Goal: Use online tool/utility: Utilize a website feature to perform a specific function

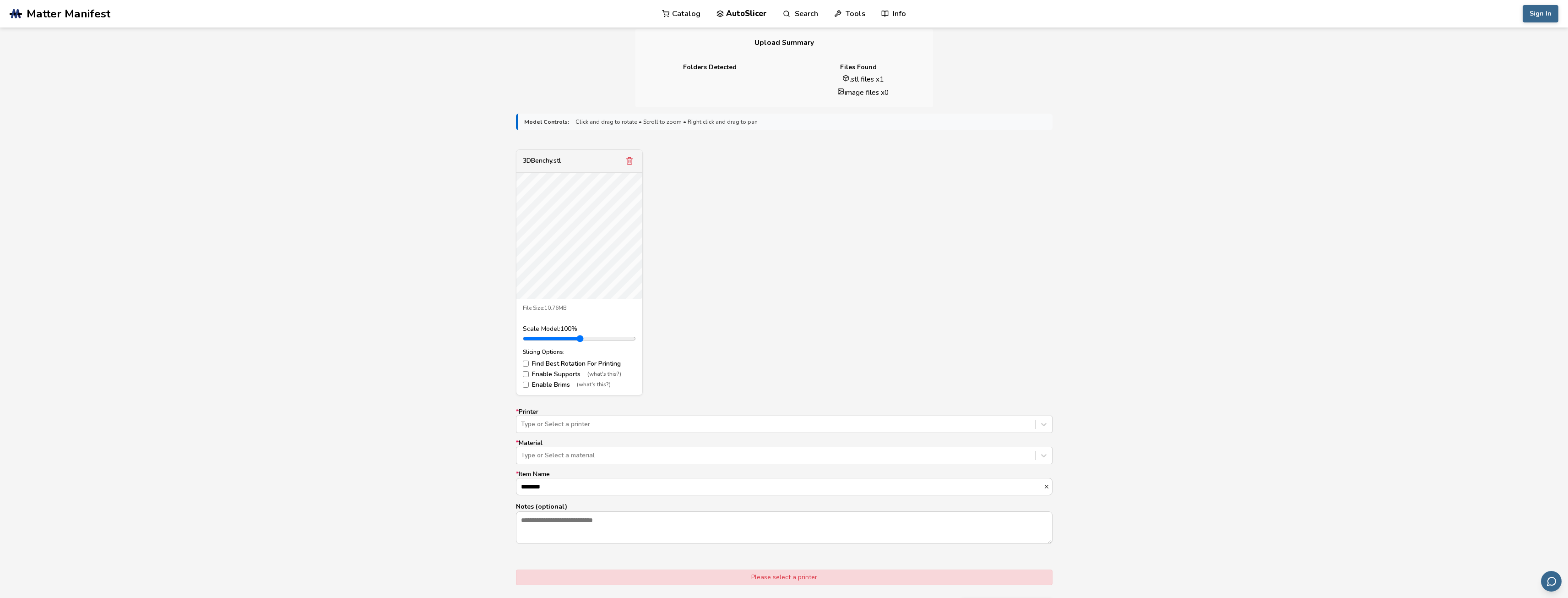
scroll to position [275, 0]
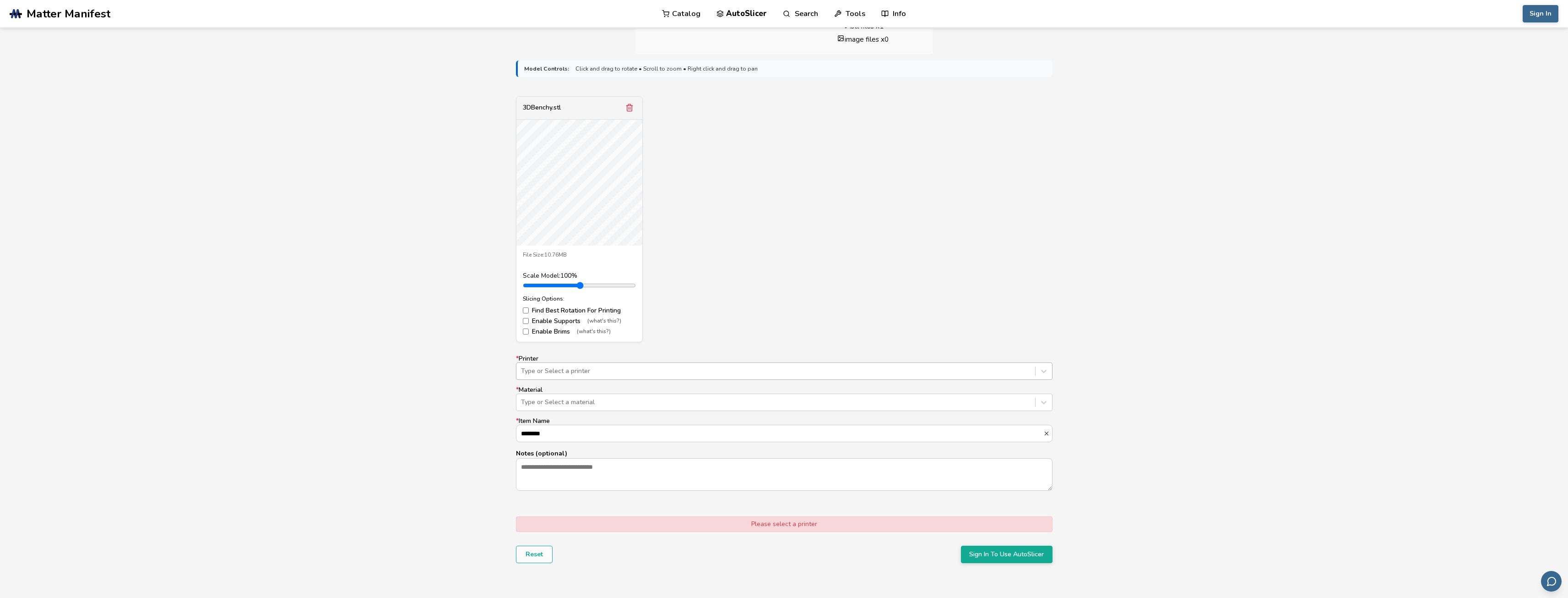
click at [618, 368] on div at bounding box center [775, 371] width 509 height 9
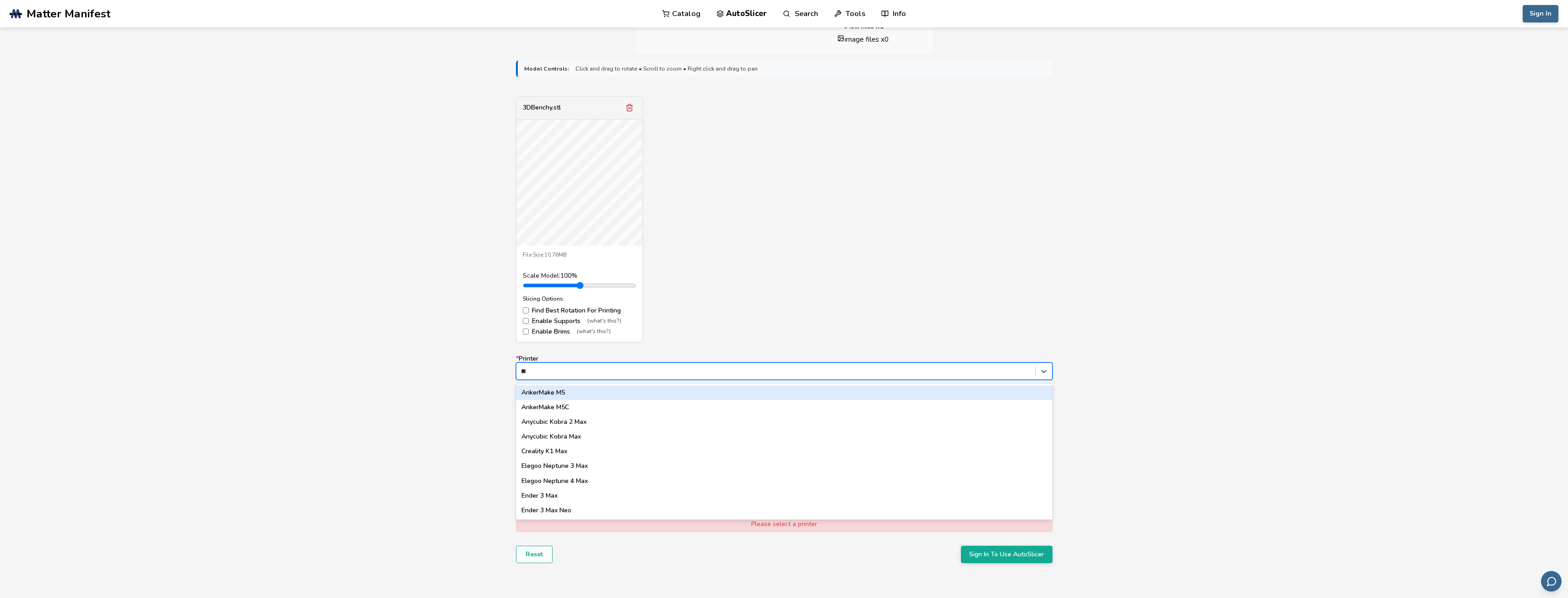
type input "*"
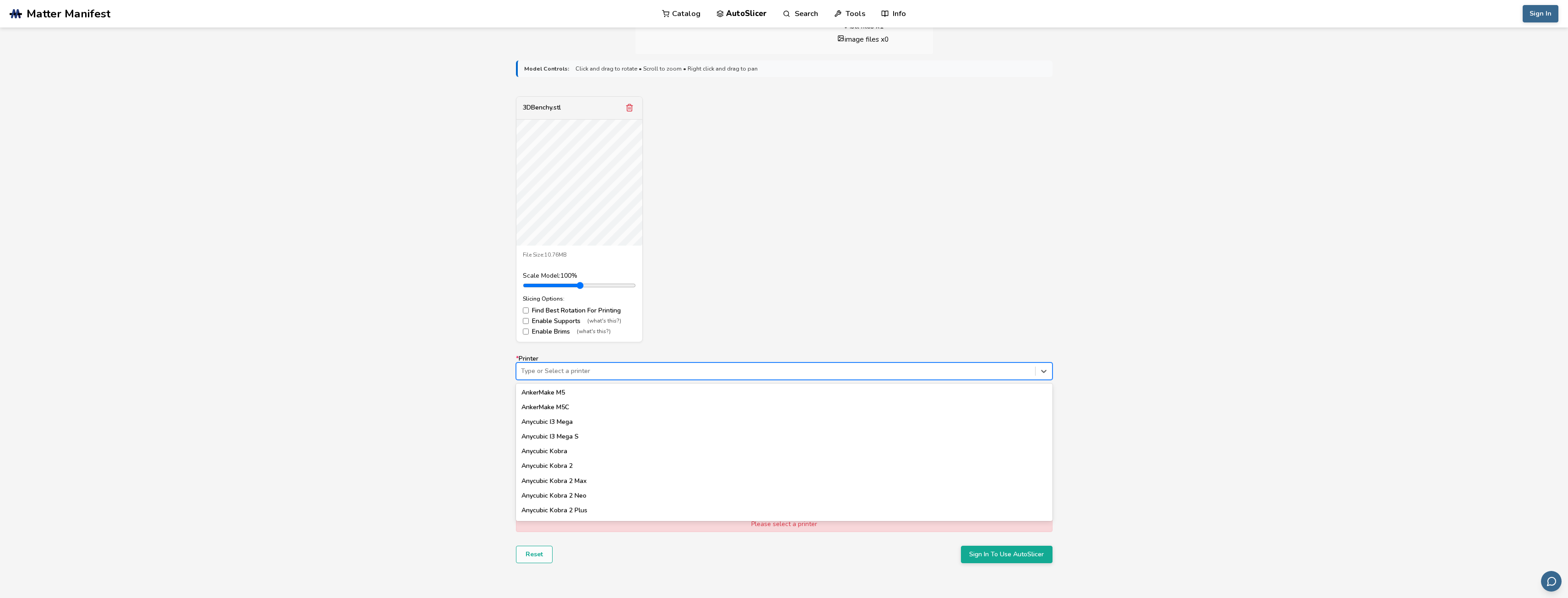
click at [671, 277] on div "3DBenchy.stl File Size: 10.76MB Scale Model: 100 % Slicing Options: Find Best R…" at bounding box center [784, 219] width 536 height 246
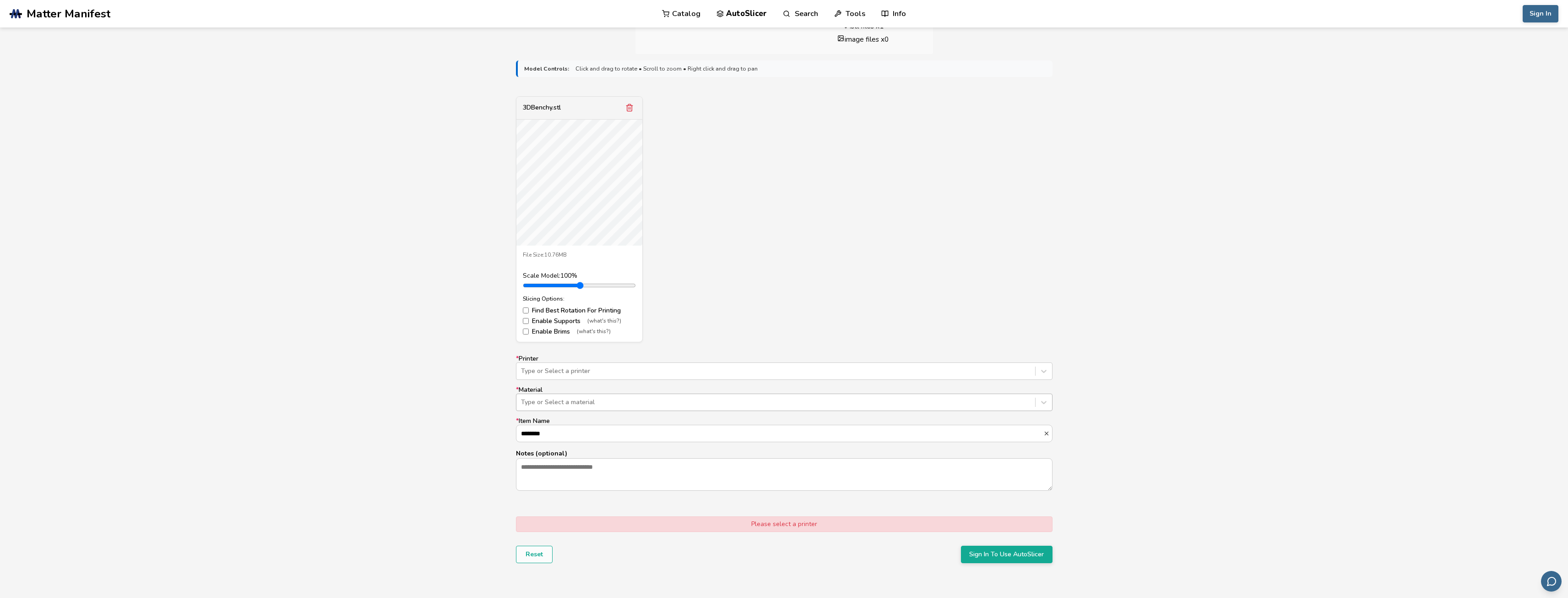
click at [643, 404] on div at bounding box center [775, 402] width 509 height 9
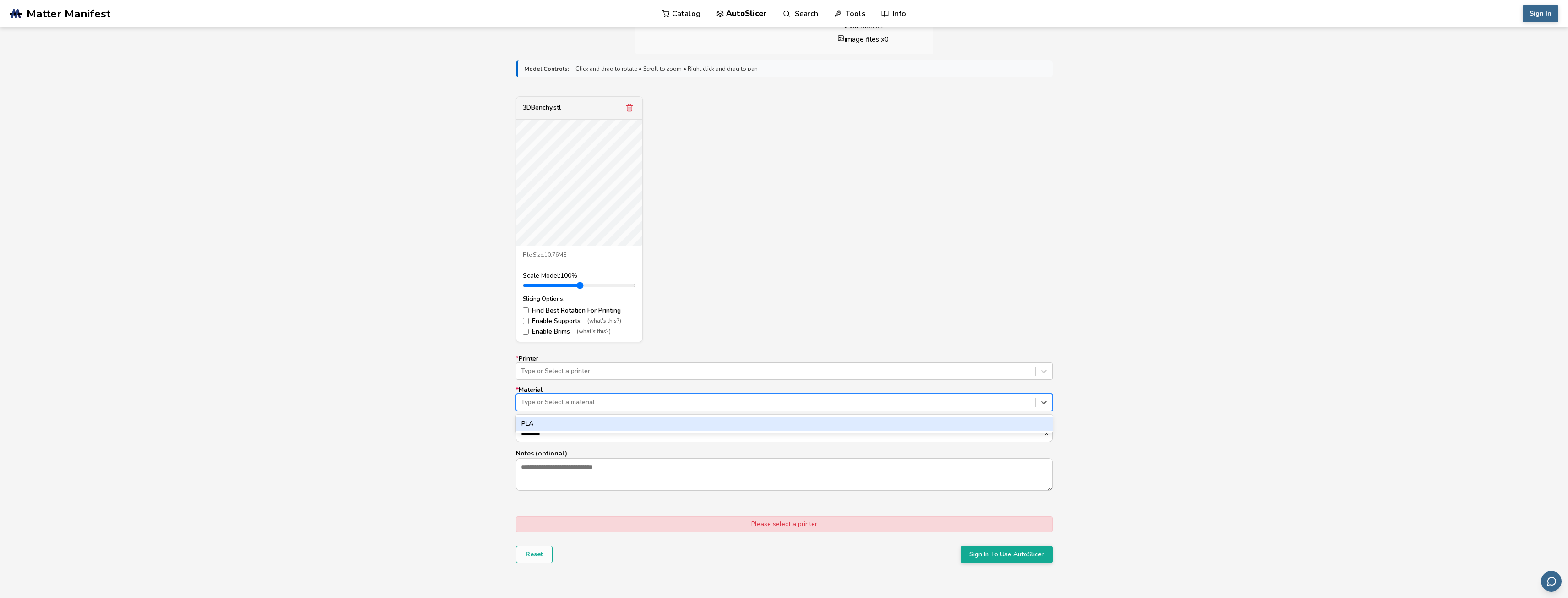
click at [633, 426] on div "PLA" at bounding box center [784, 424] width 536 height 15
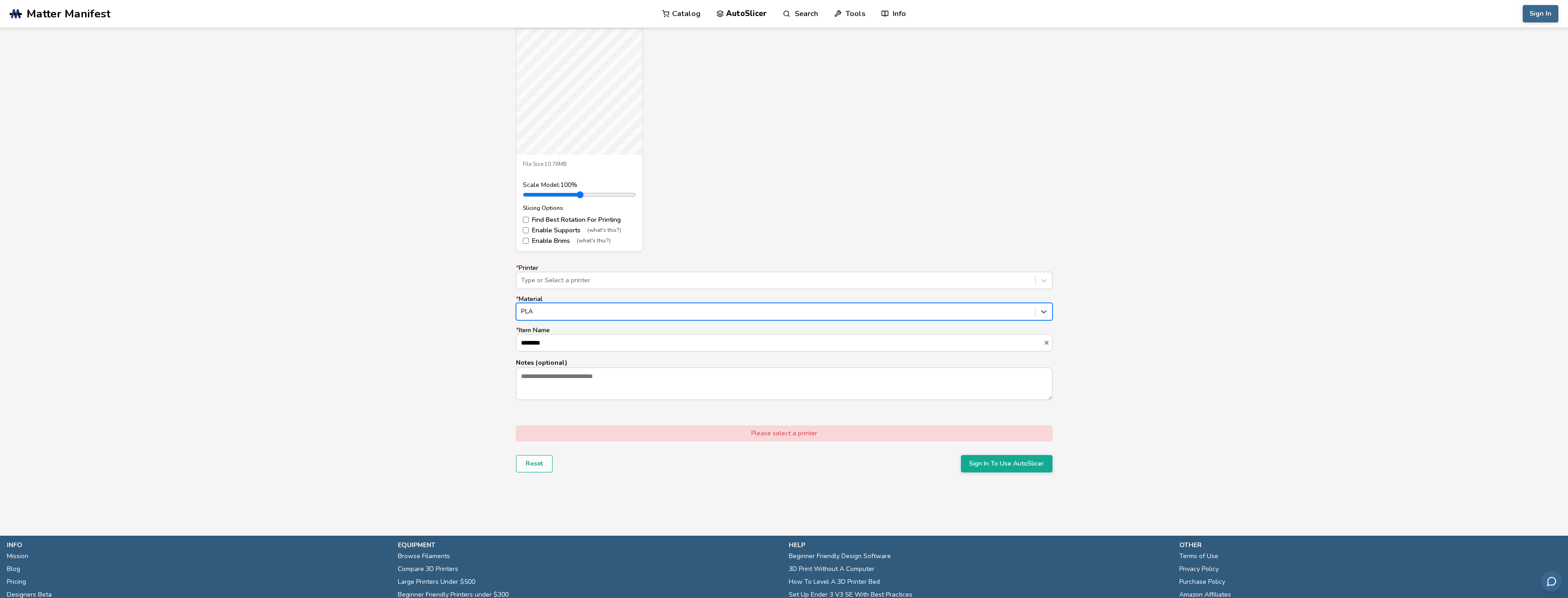
scroll to position [367, 0]
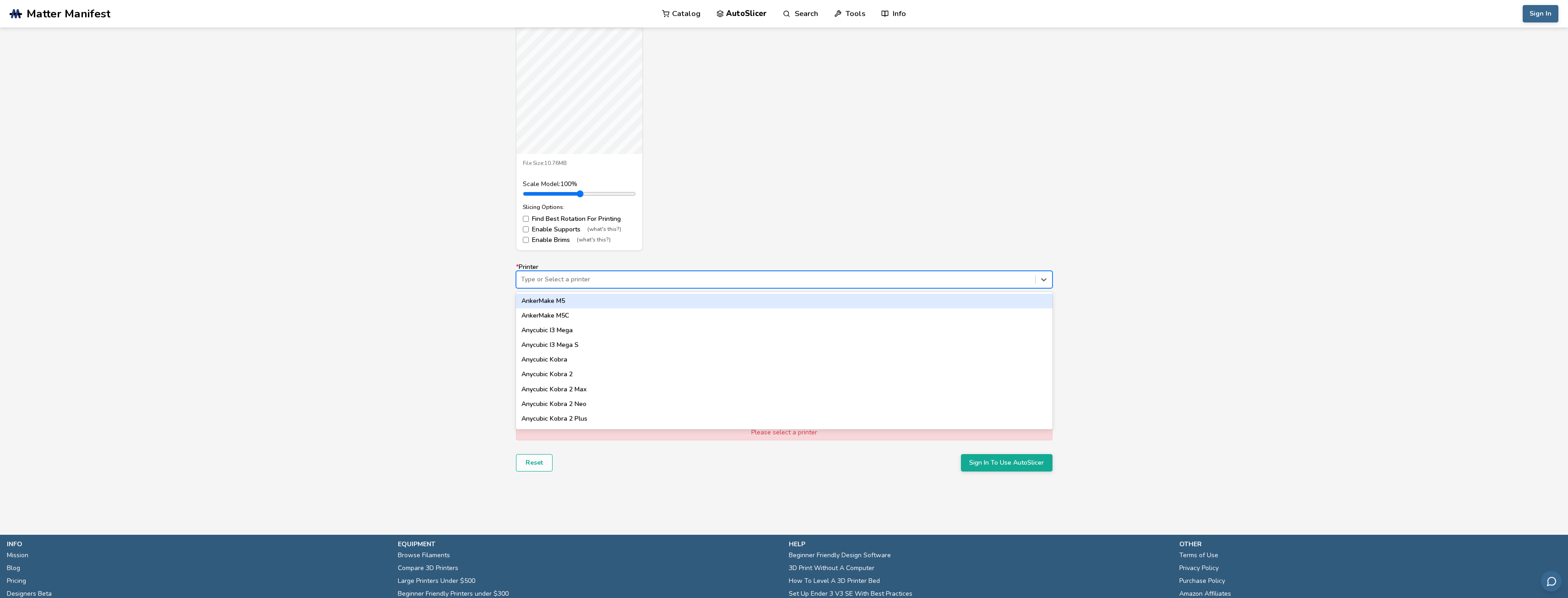
click at [622, 284] on div at bounding box center [775, 279] width 509 height 9
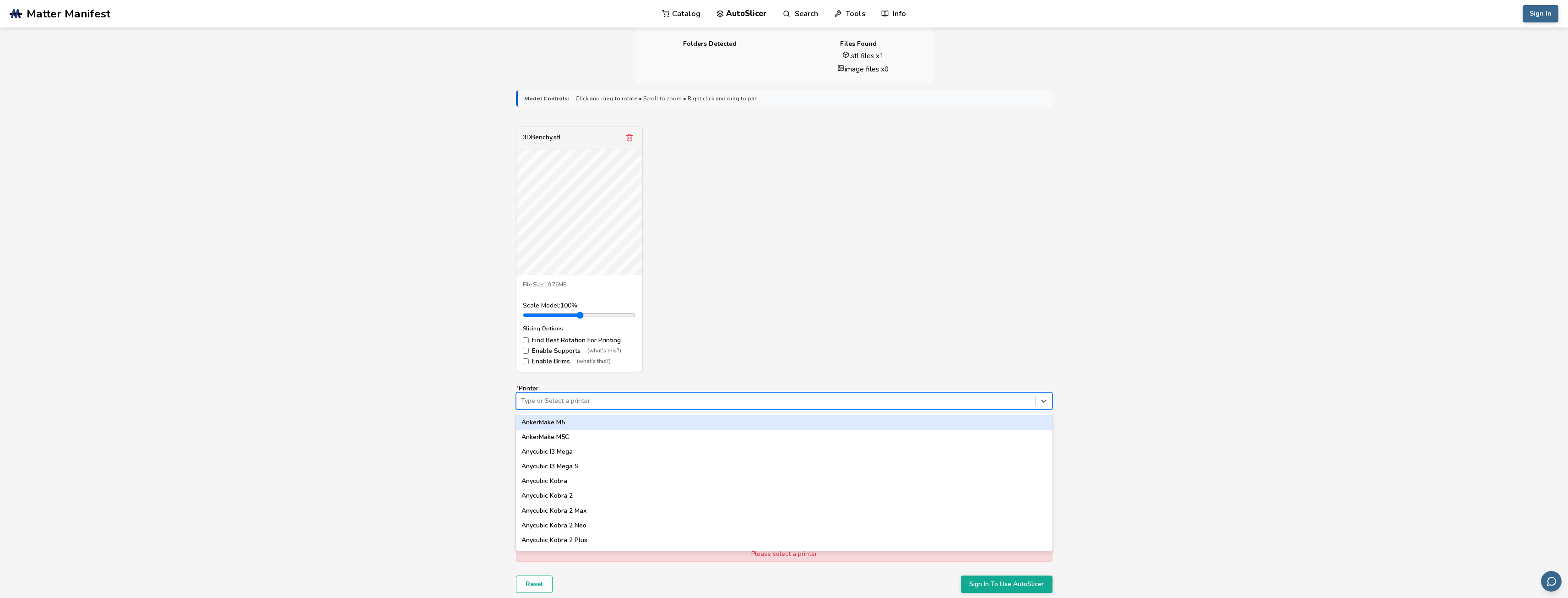
scroll to position [229, 0]
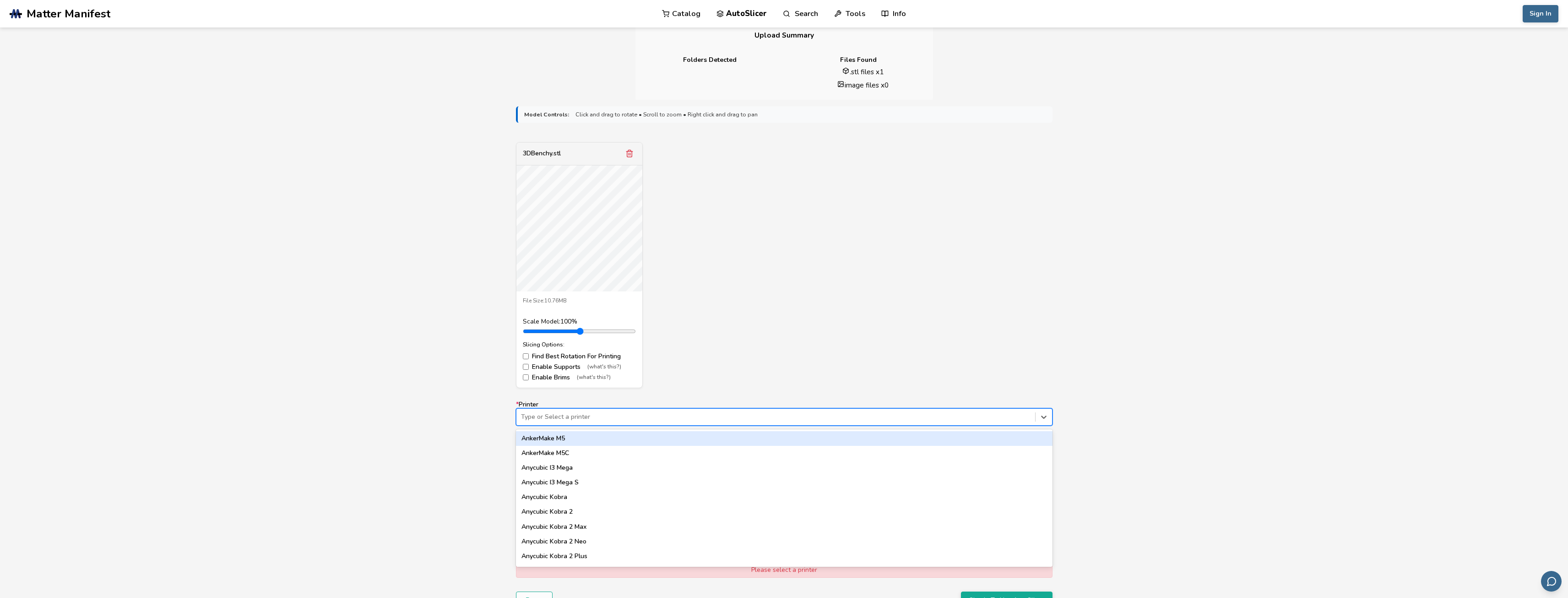
click at [752, 15] on link "AutoSlicer" at bounding box center [741, 13] width 51 height 27
